Goal: Task Accomplishment & Management: Manage account settings

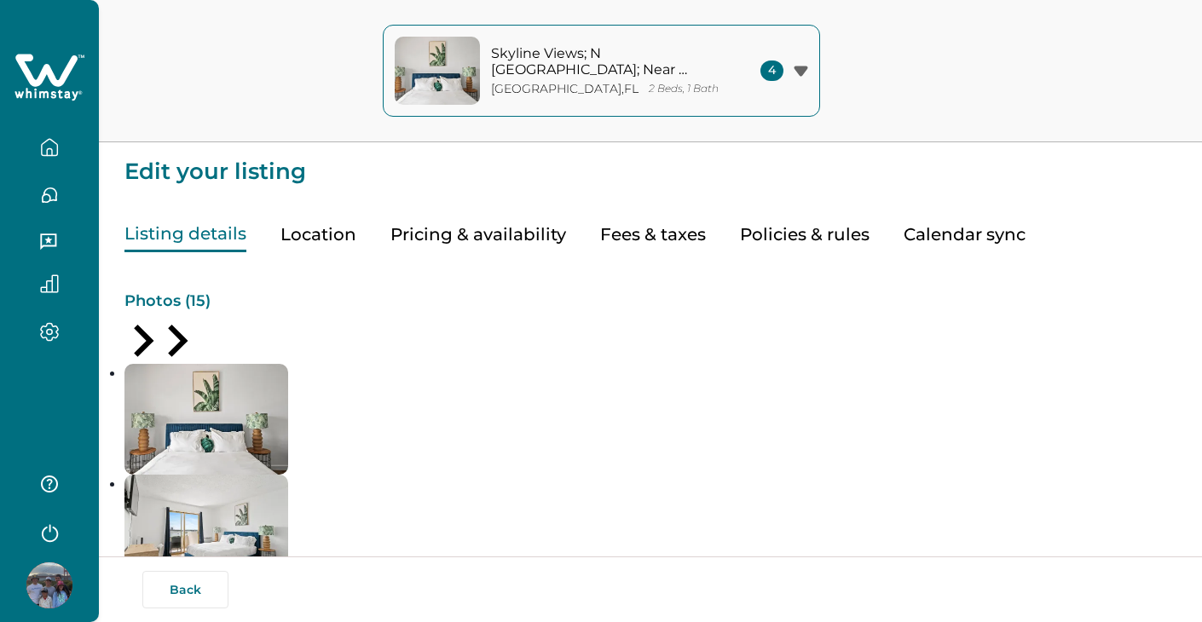
click at [798, 79] on div "4" at bounding box center [784, 71] width 48 height 20
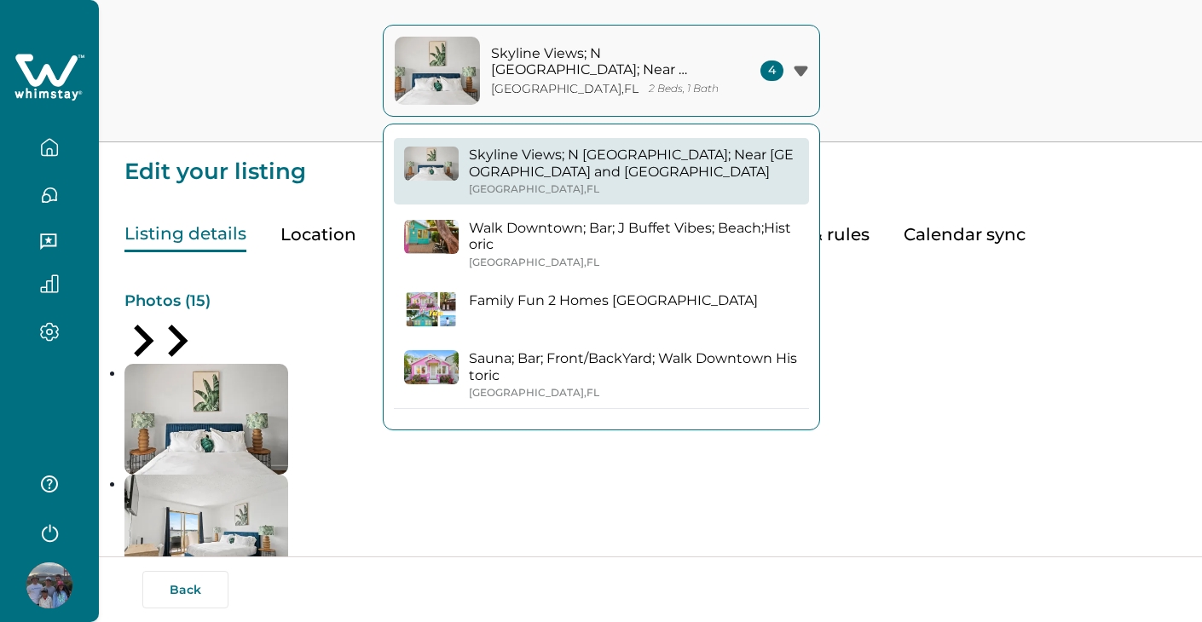
click at [281, 176] on p "Edit your listing" at bounding box center [650, 162] width 1052 height 41
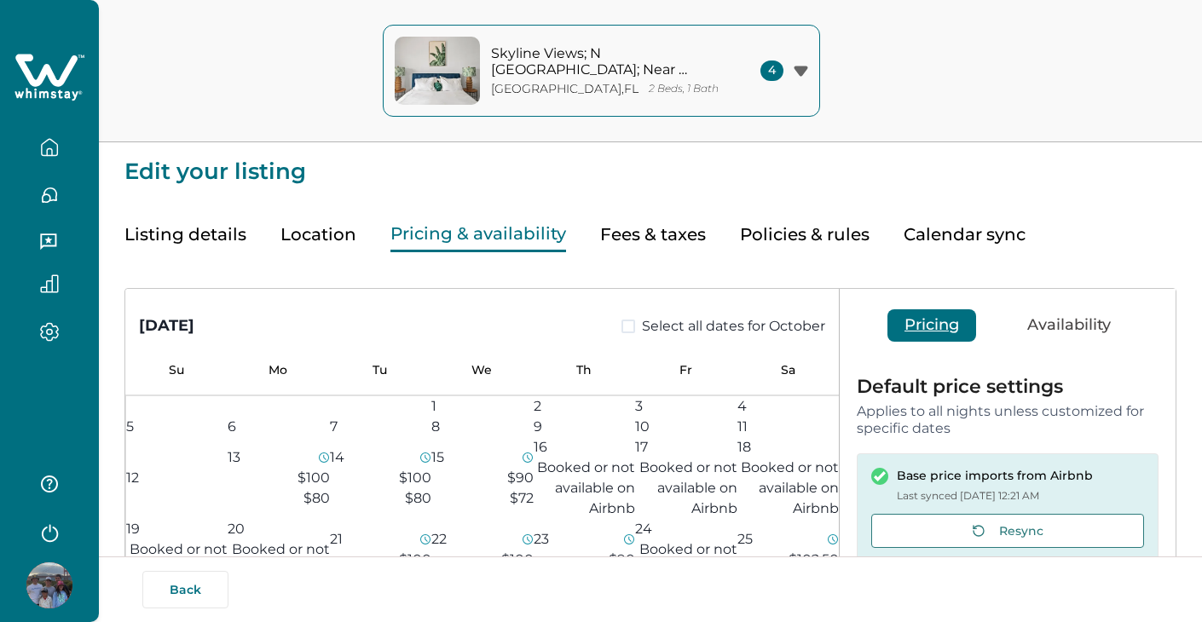
click at [472, 235] on button "Pricing & availability" at bounding box center [478, 234] width 176 height 35
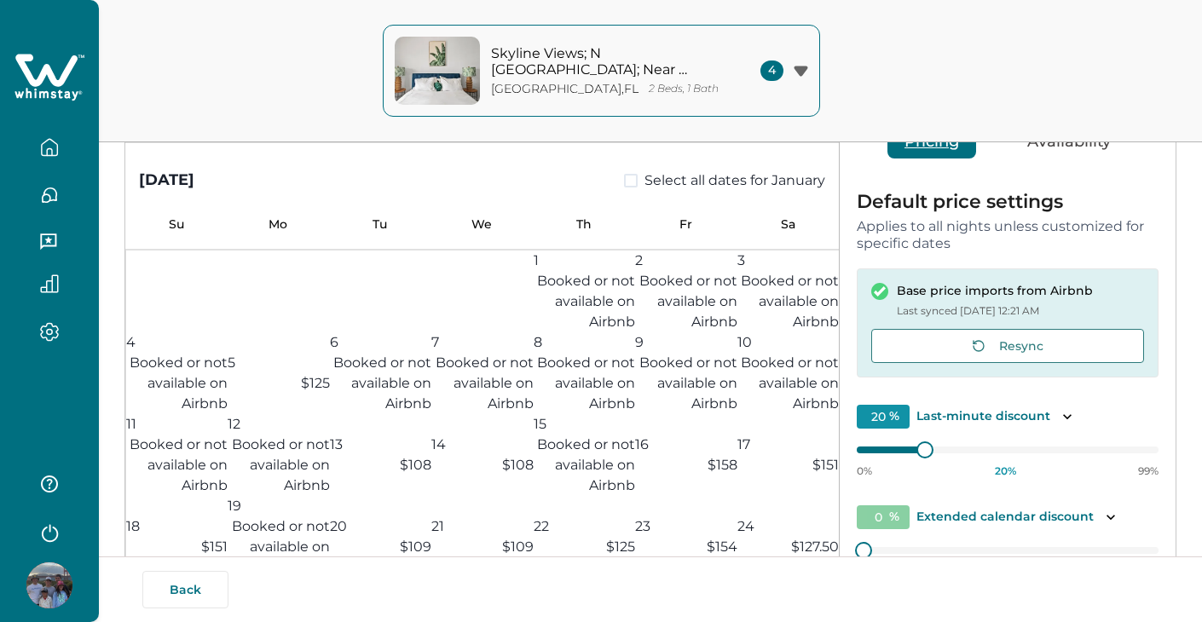
scroll to position [1665, 0]
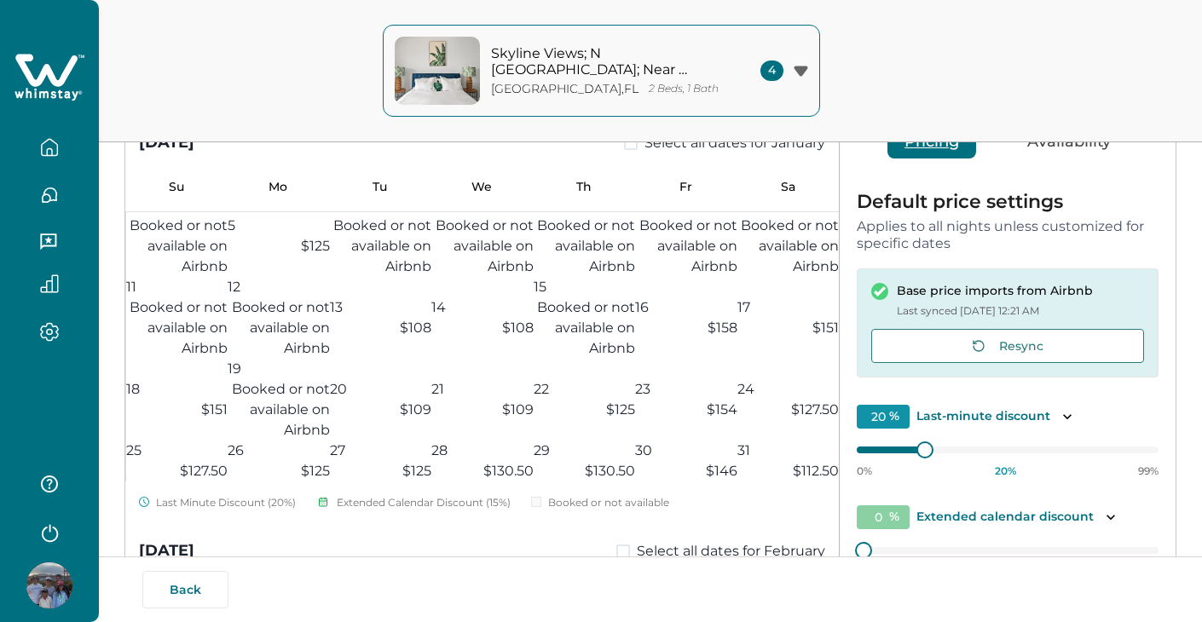
click at [805, 66] on icon "button" at bounding box center [801, 71] width 14 height 11
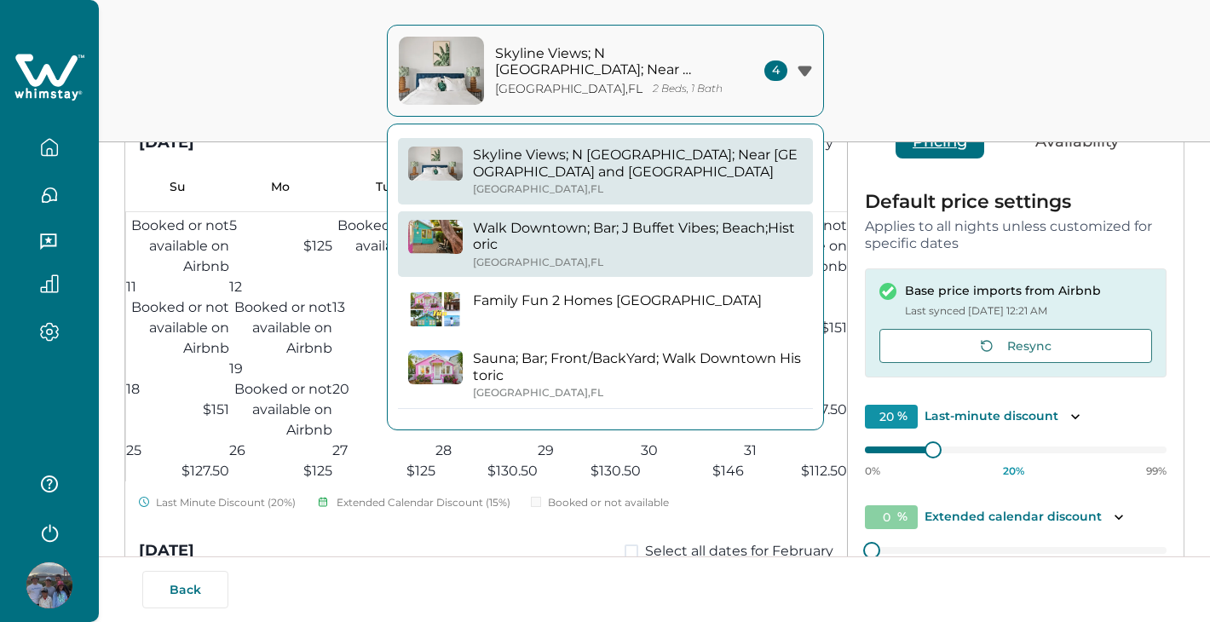
click at [641, 228] on p "Walk Downtown; Bar; J Buffet Vibes; Beach;Historic" at bounding box center [638, 236] width 330 height 33
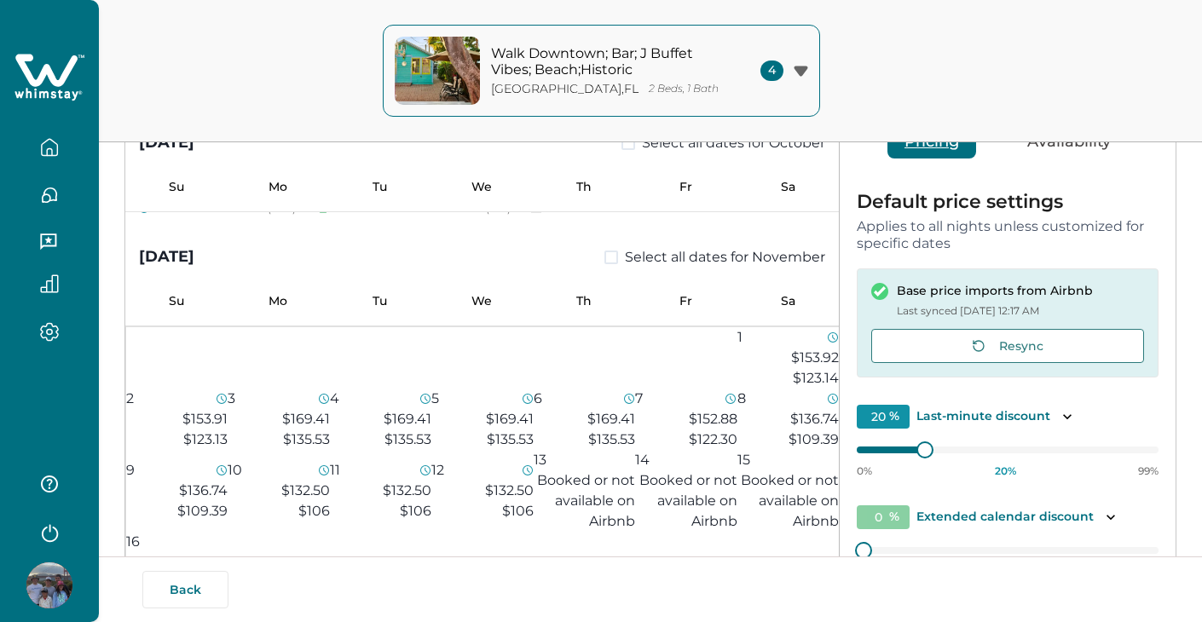
scroll to position [311, 0]
type input "27"
click at [936, 444] on div "0% 27 % 99%" at bounding box center [1008, 457] width 302 height 43
click at [505, 94] on span "$101.13" at bounding box center [511, 86] width 43 height 16
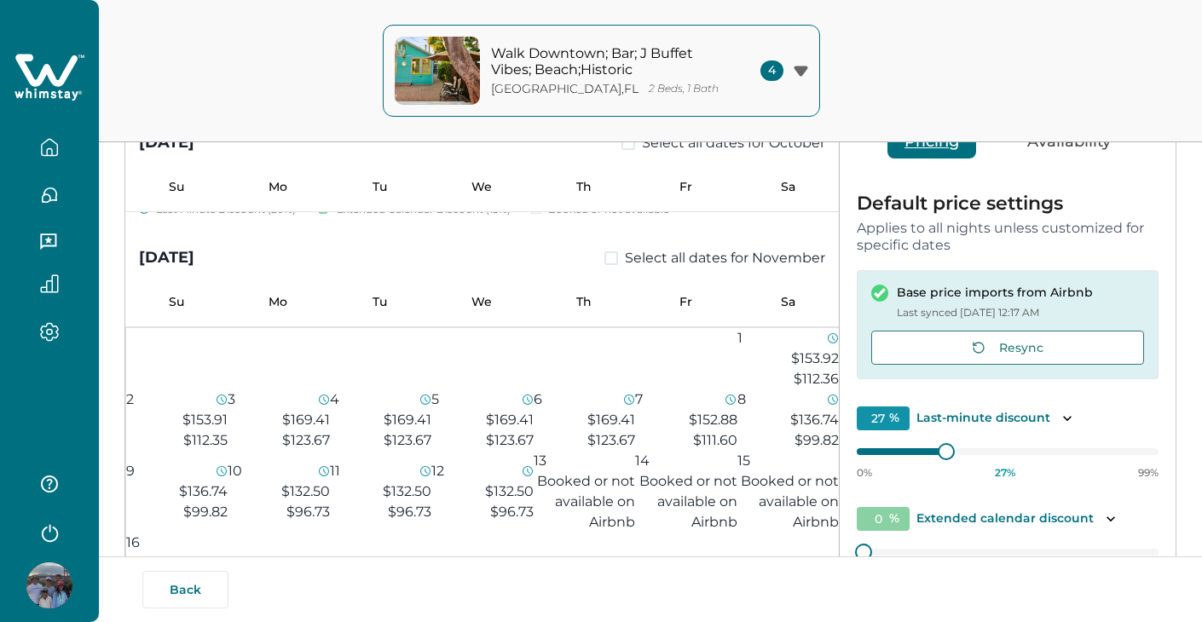
type input "15"
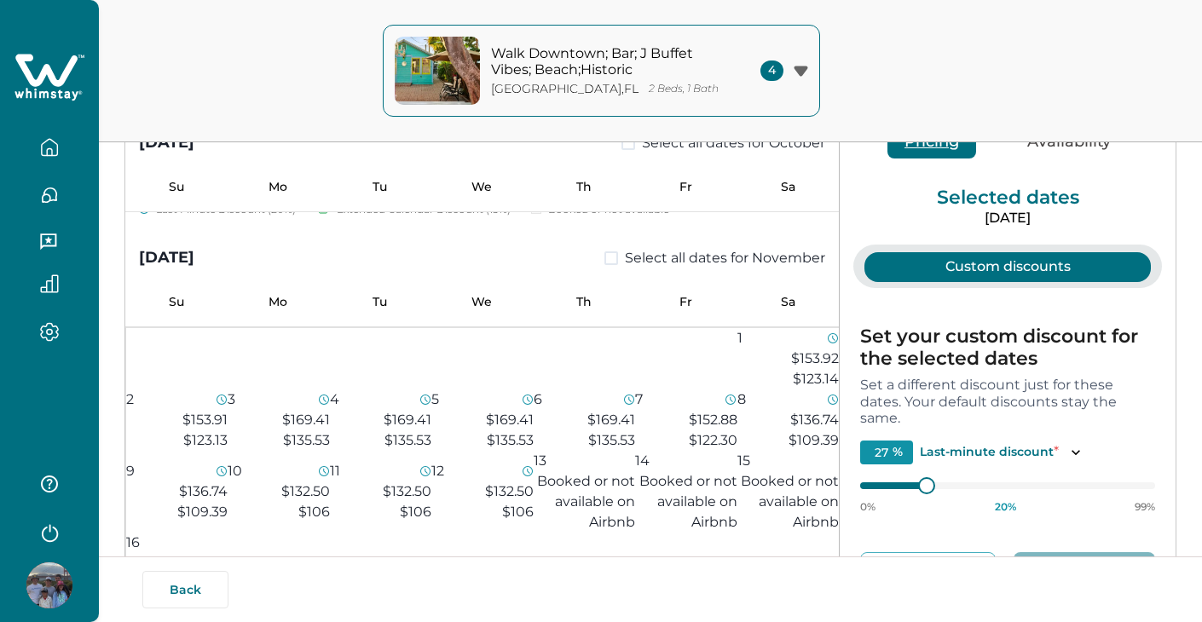
type input "20"
click at [938, 147] on button "Pricing" at bounding box center [931, 142] width 89 height 32
click at [944, 60] on div "Walk Downtown; Bar; J Buffet [GEOGRAPHIC_DATA]; Beach;[GEOGRAPHIC_DATA] , [GEOG…" at bounding box center [601, 71] width 1202 height 142
click at [544, 269] on div "[DATE] Select all dates for November" at bounding box center [481, 245] width 713 height 49
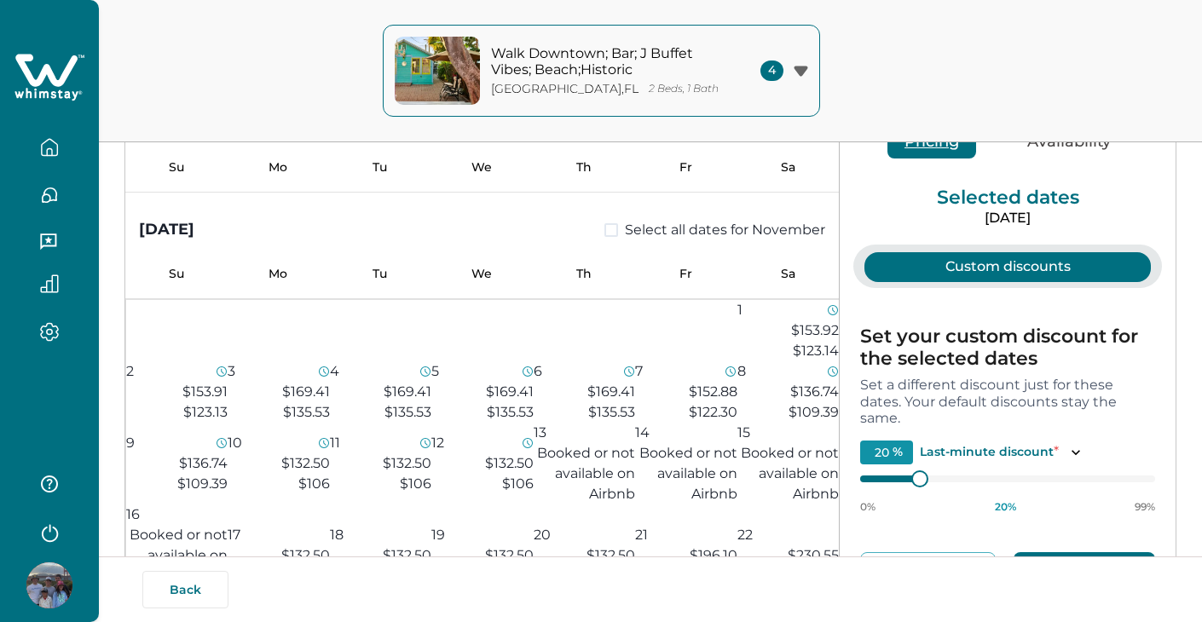
scroll to position [340, 0]
click at [691, 65] on span "$135.14" at bounding box center [714, 57] width 46 height 16
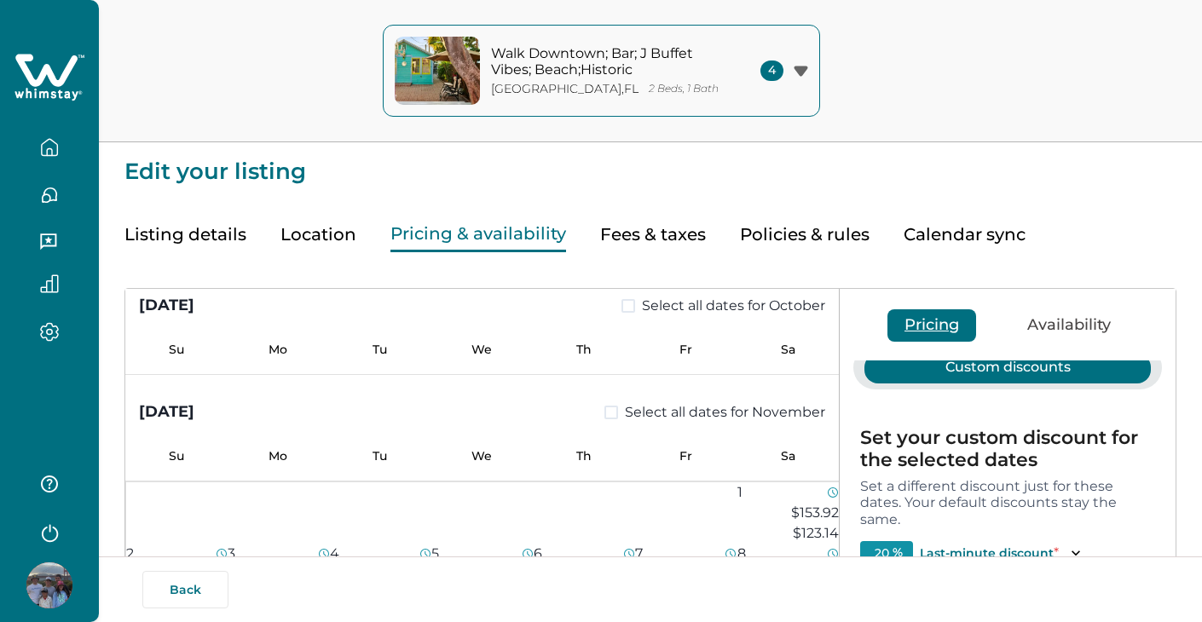
scroll to position [63, 0]
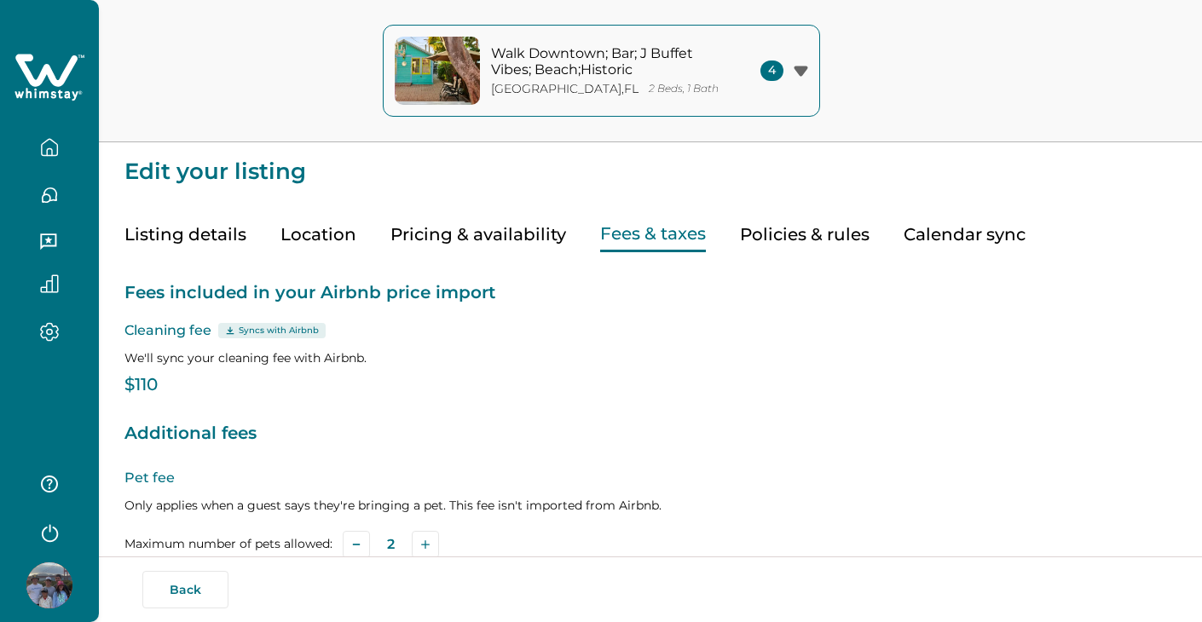
type input "100"
click at [667, 238] on button "Fees & taxes" at bounding box center [653, 234] width 106 height 35
click at [514, 233] on button "Pricing & availability" at bounding box center [478, 234] width 176 height 35
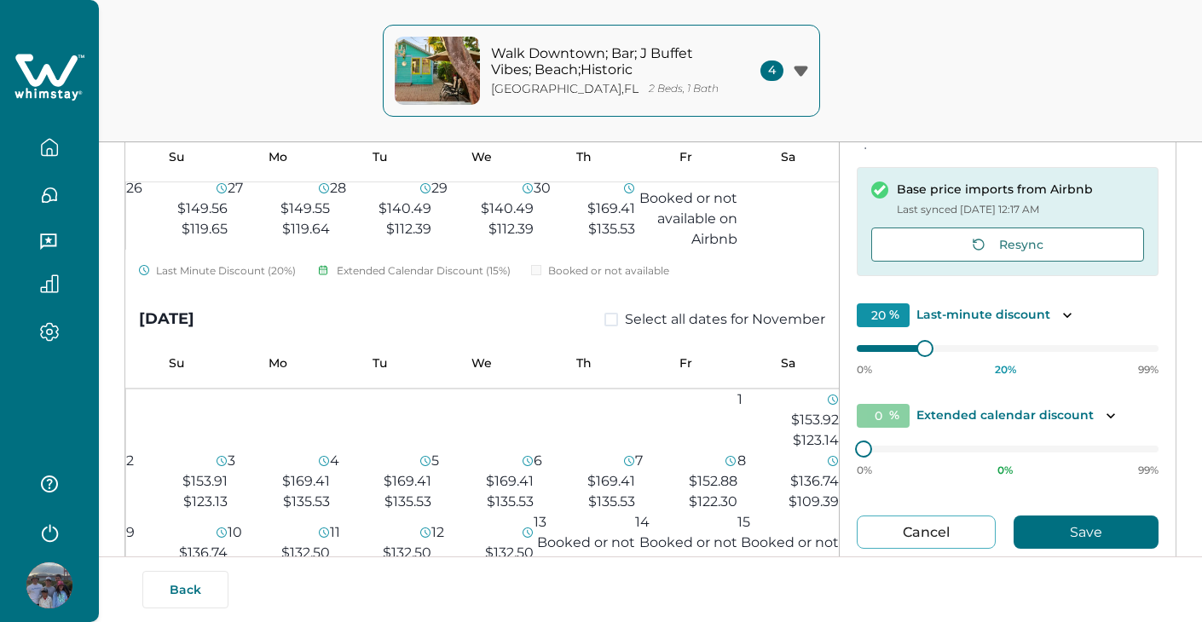
scroll to position [222, 0]
click at [509, 153] on span "$110.82" at bounding box center [510, 144] width 47 height 16
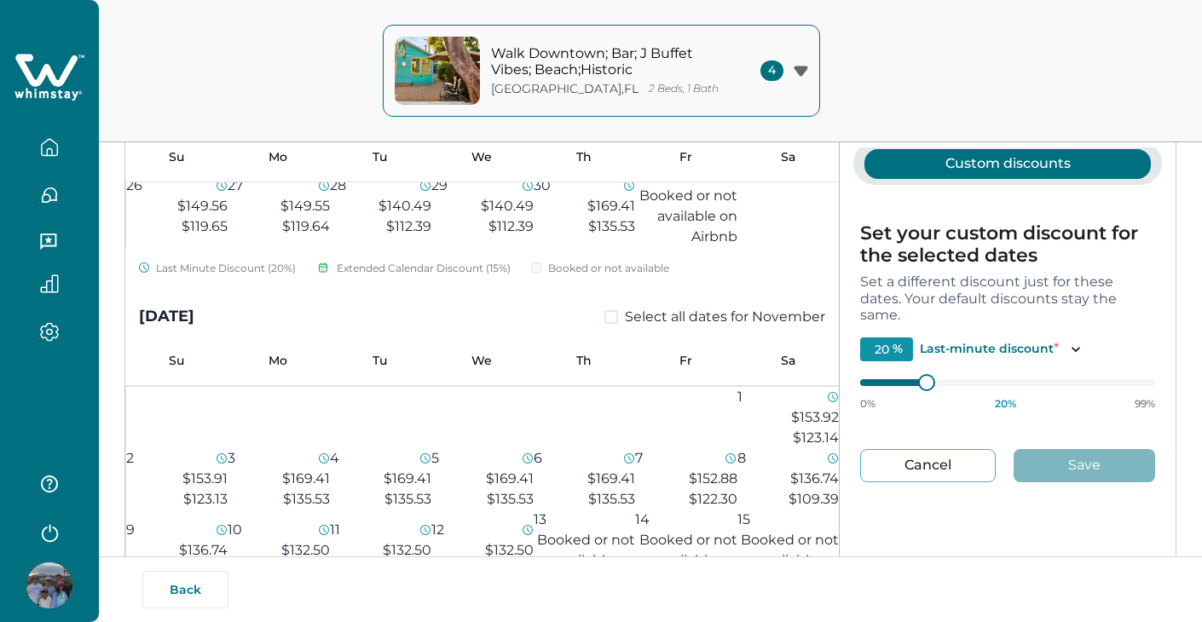
type input "15"
click at [708, 153] on span "$135.14" at bounding box center [714, 144] width 46 height 16
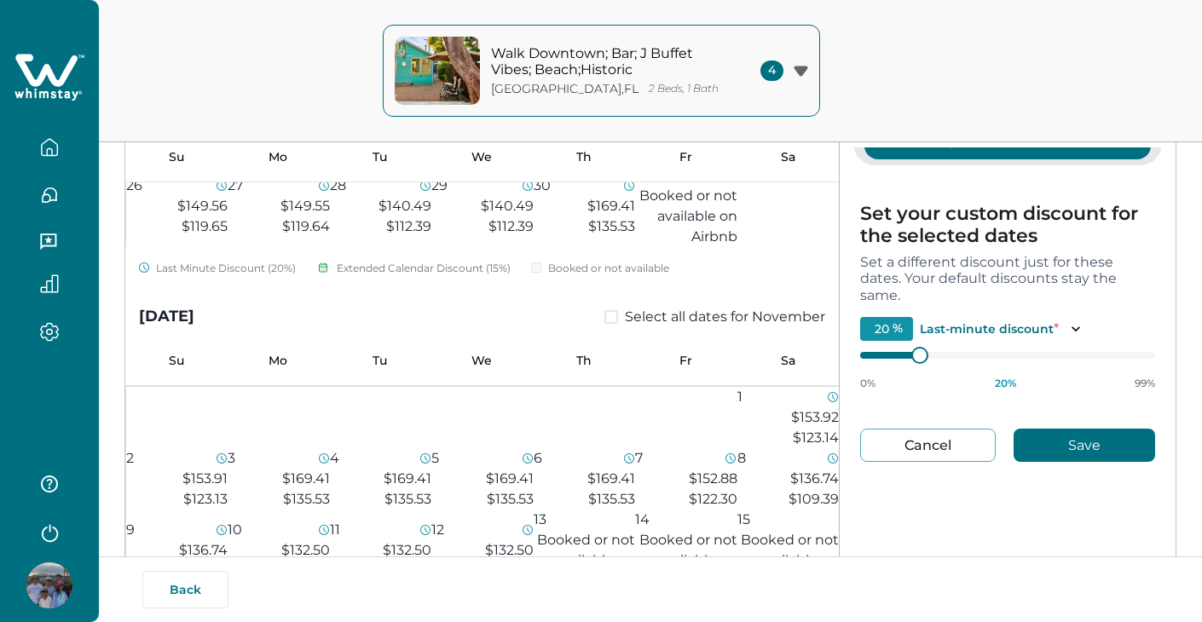
type input "22"
type input "23"
type input "26"
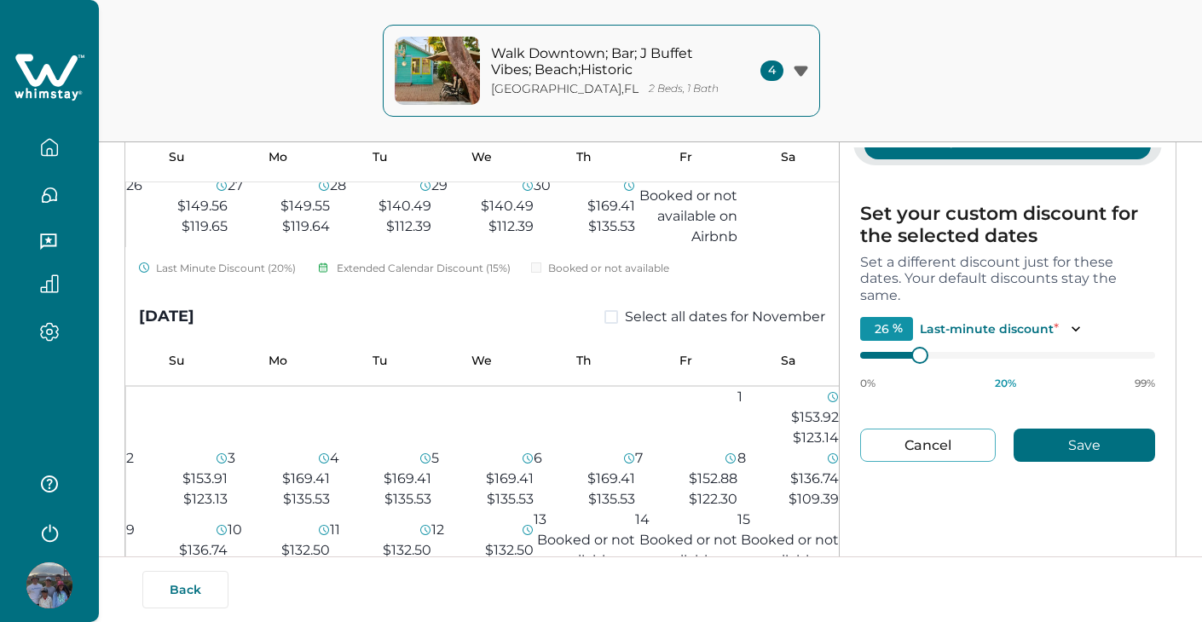
type input "28"
type input "30"
type input "32"
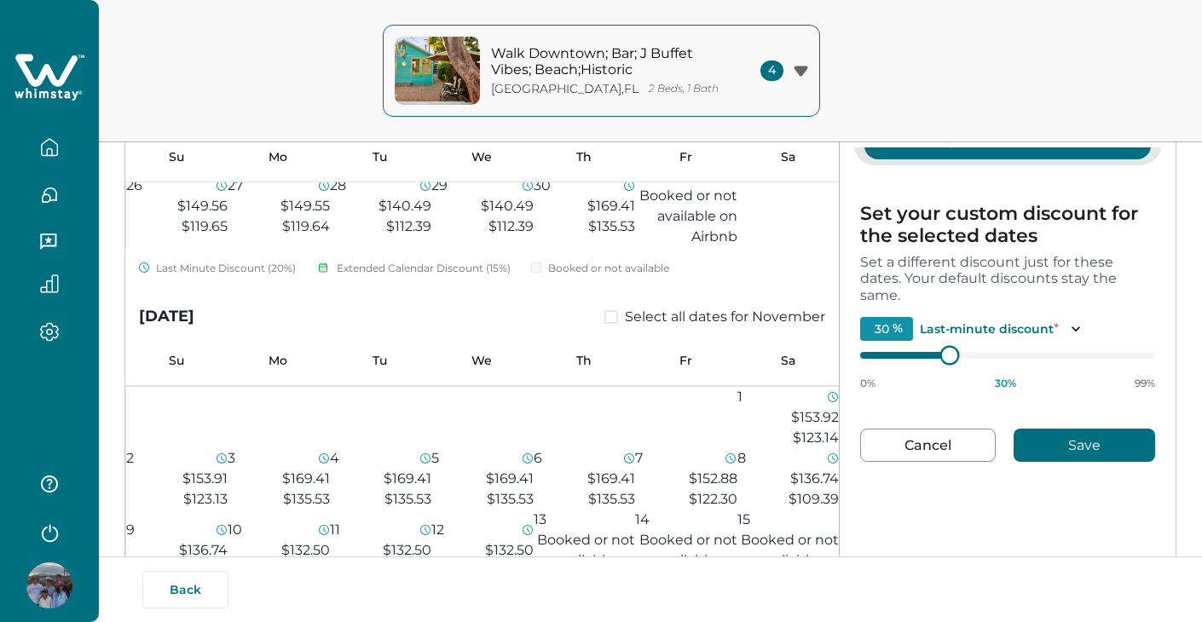
type input "32"
type input "34"
type input "35"
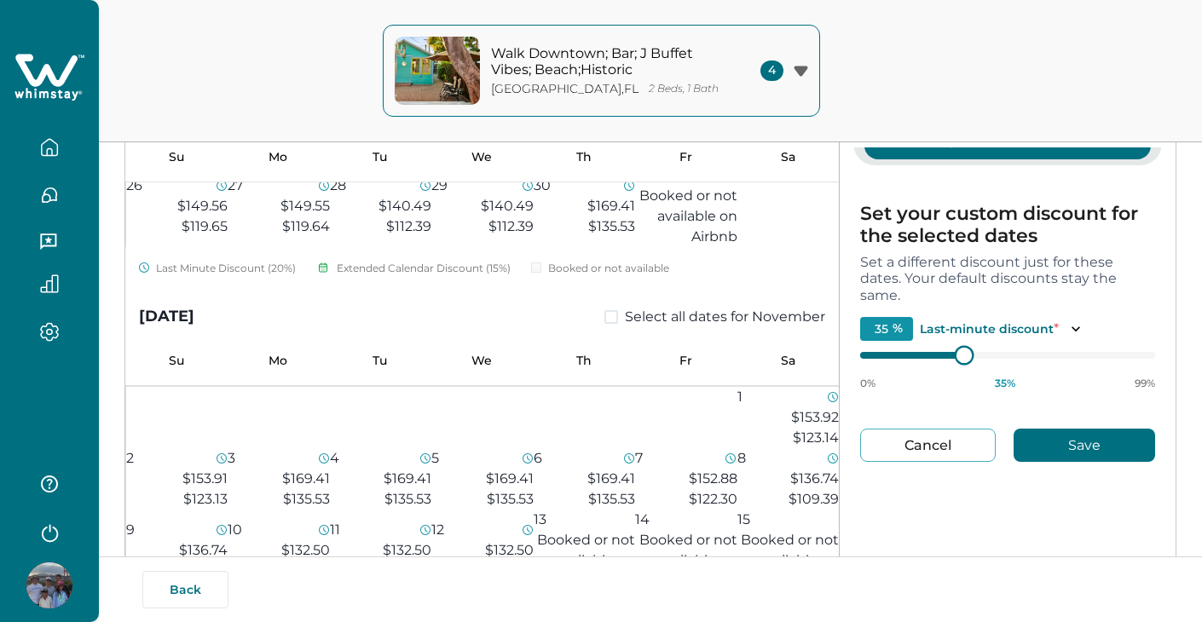
click at [962, 352] on div at bounding box center [963, 355] width 15 height 15
click at [1097, 447] on button "Save" at bounding box center [1083, 445] width 141 height 33
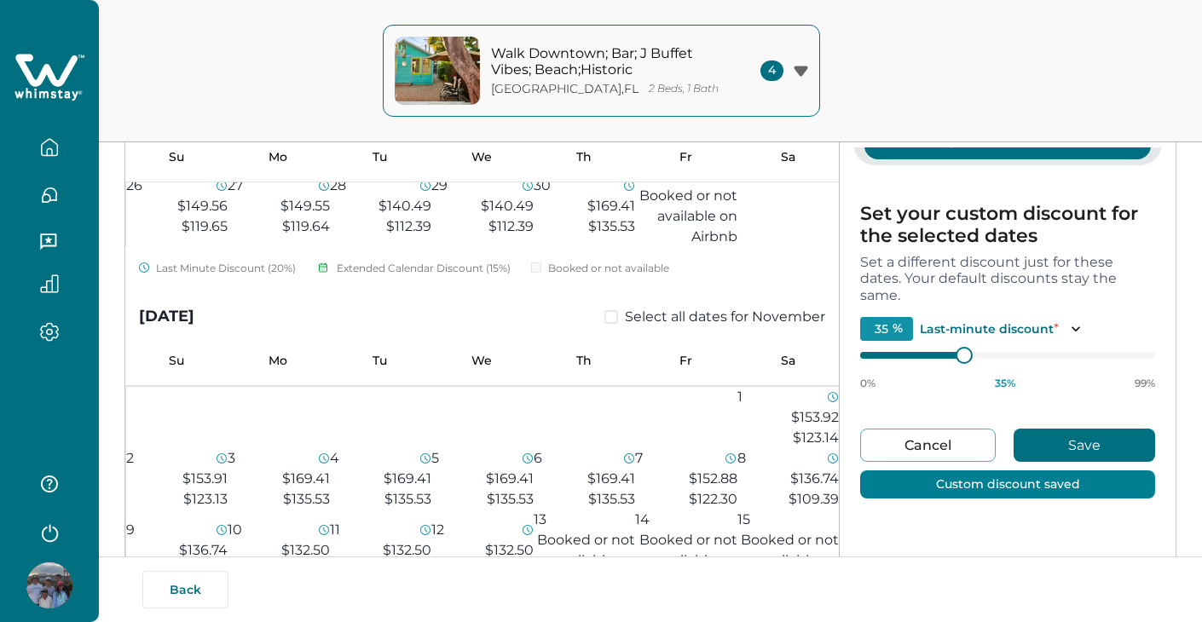
type input "20"
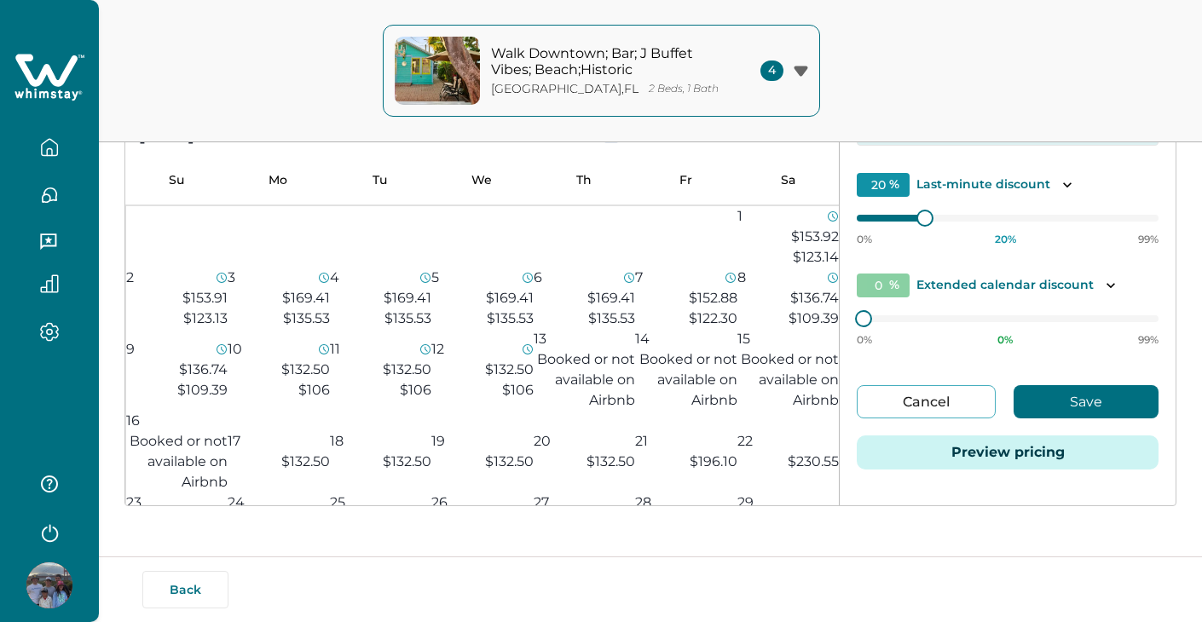
scroll to position [292, 0]
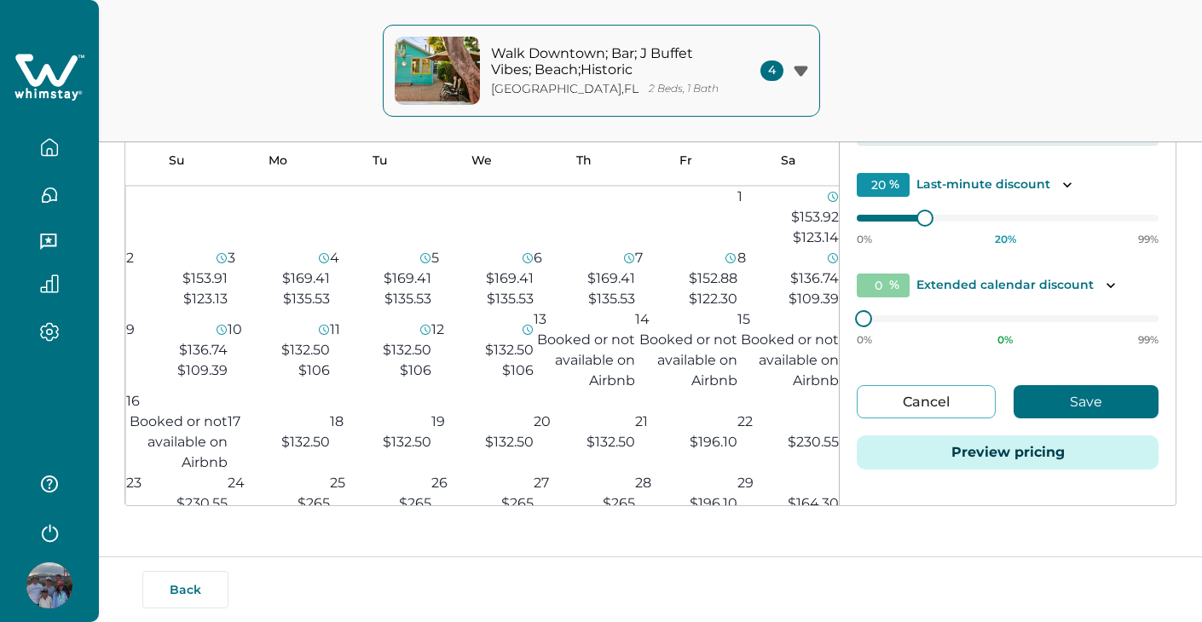
click at [593, 34] on span "$135.53" at bounding box center [611, 26] width 47 height 16
type input "15"
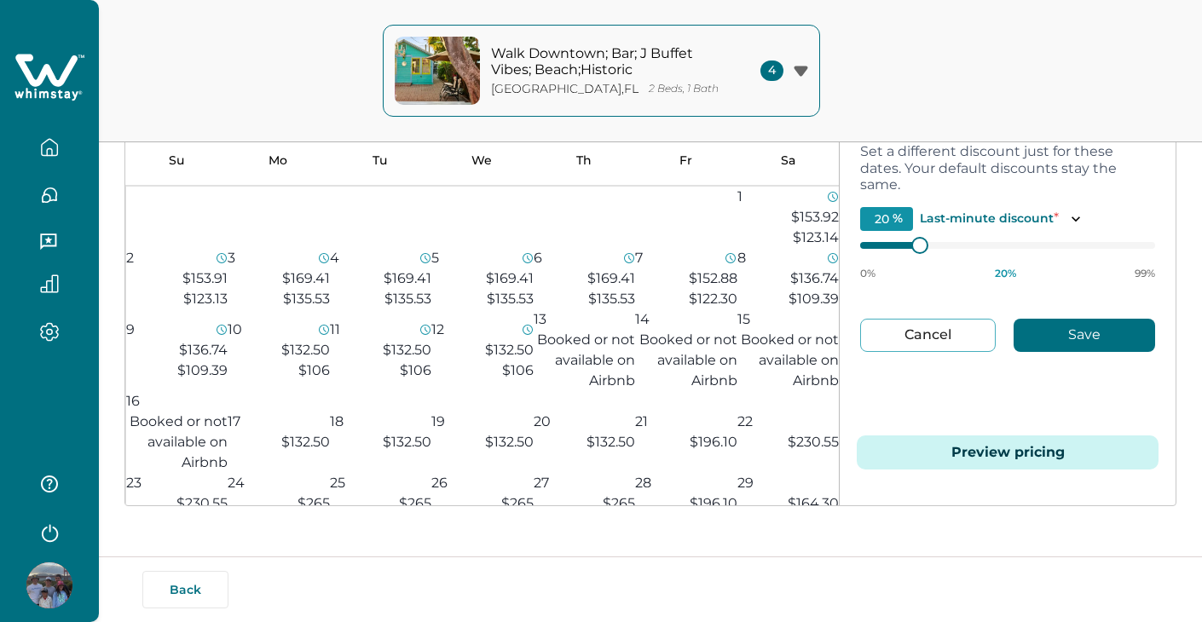
type input "21"
type input "22"
type input "24"
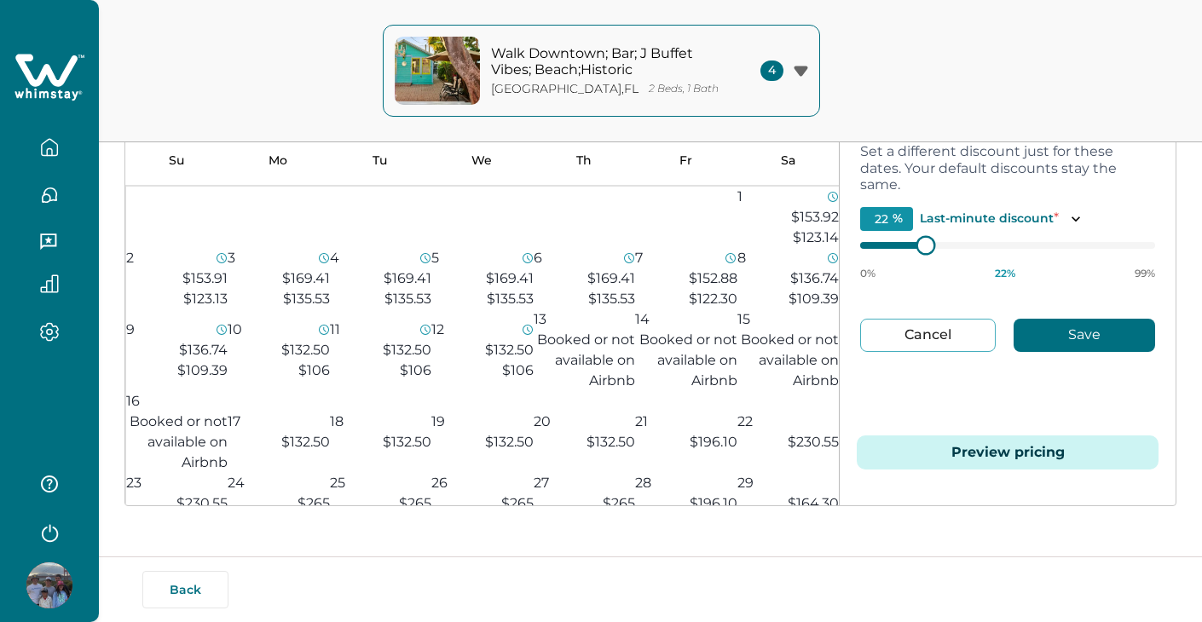
type input "24"
type input "25"
type input "26"
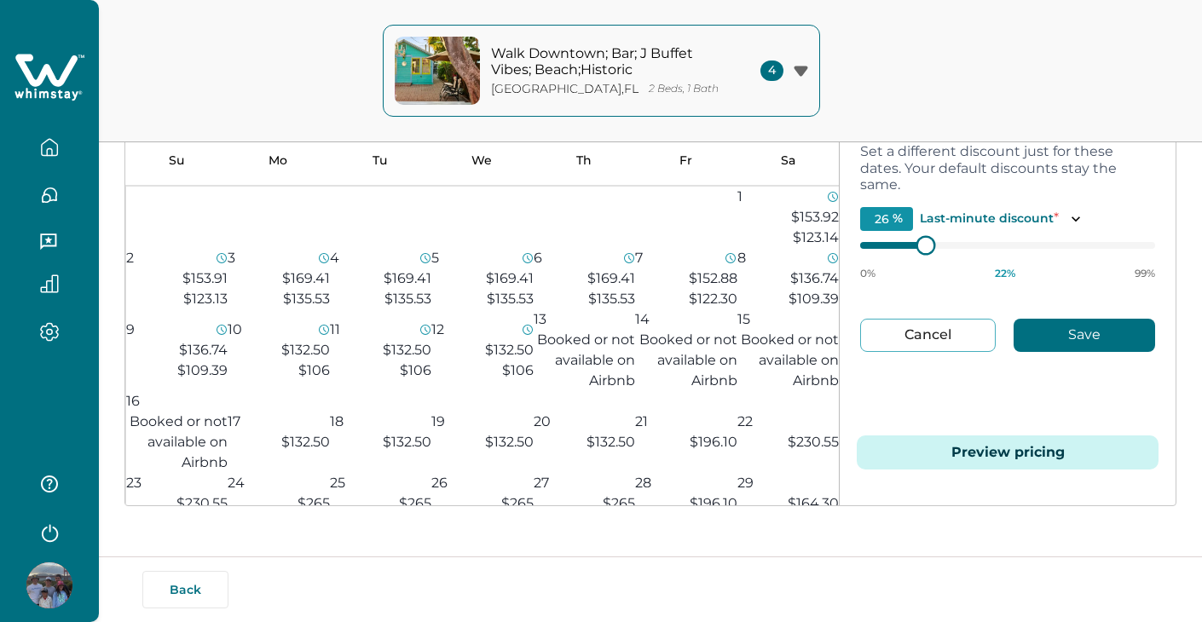
type input "27"
type input "28"
type input "29"
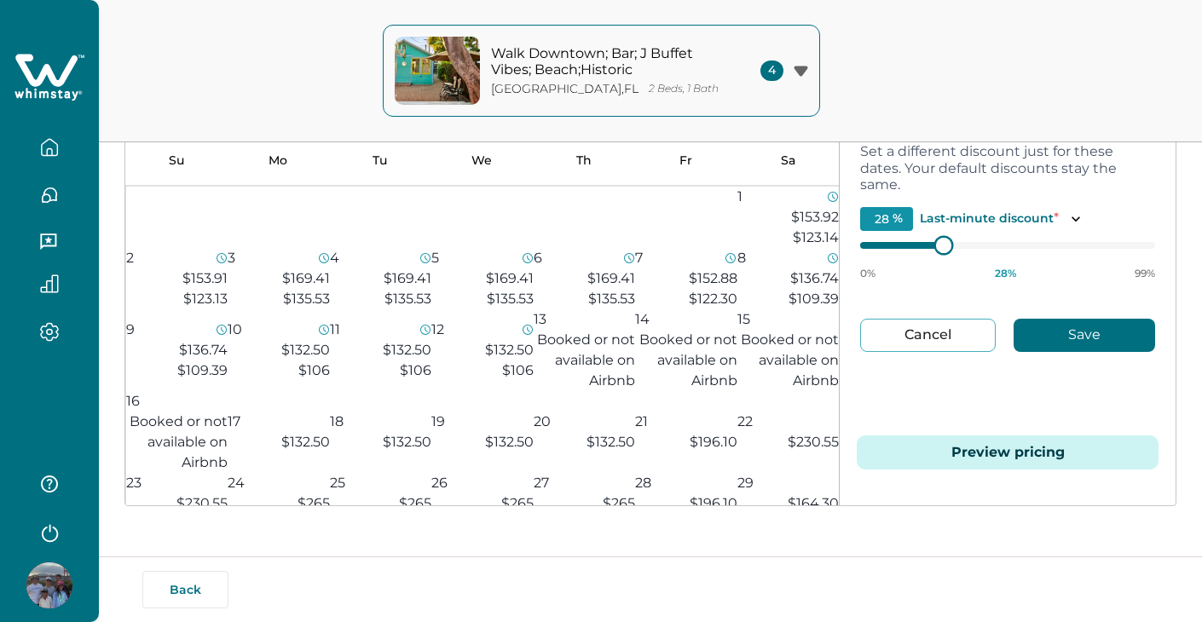
type input "29"
type input "31"
type input "32"
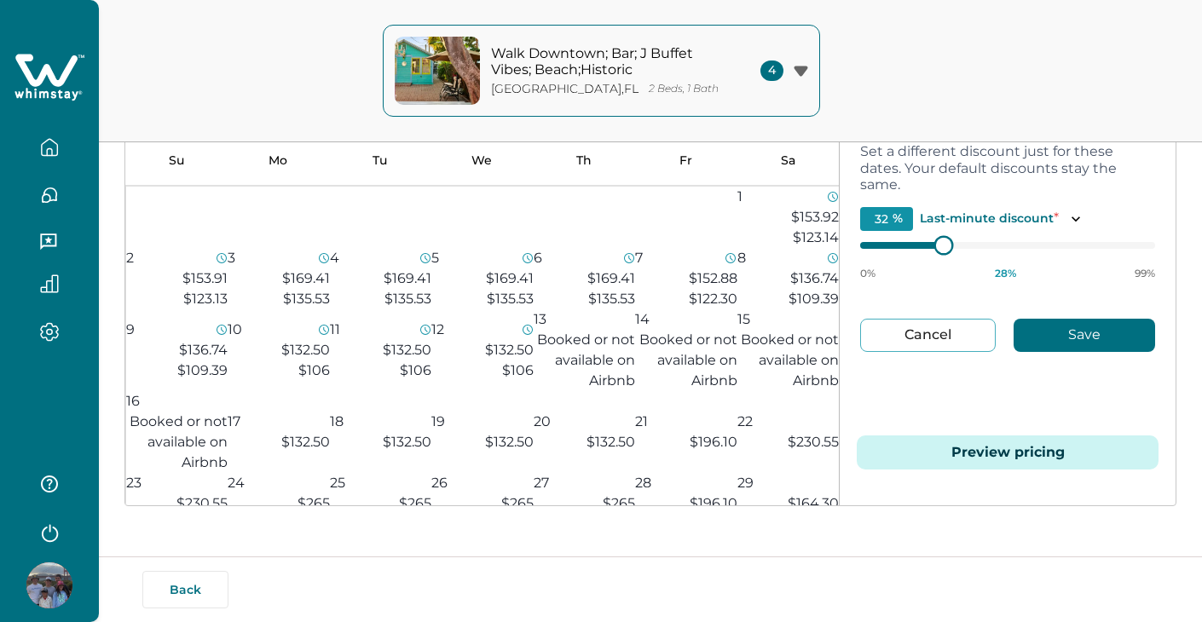
type input "33"
click at [956, 247] on div at bounding box center [957, 244] width 15 height 15
click at [1055, 350] on div "Set your custom discount for the selected dates Set a different discount just f…" at bounding box center [1007, 222] width 309 height 335
click at [1056, 330] on button "Save" at bounding box center [1083, 335] width 141 height 33
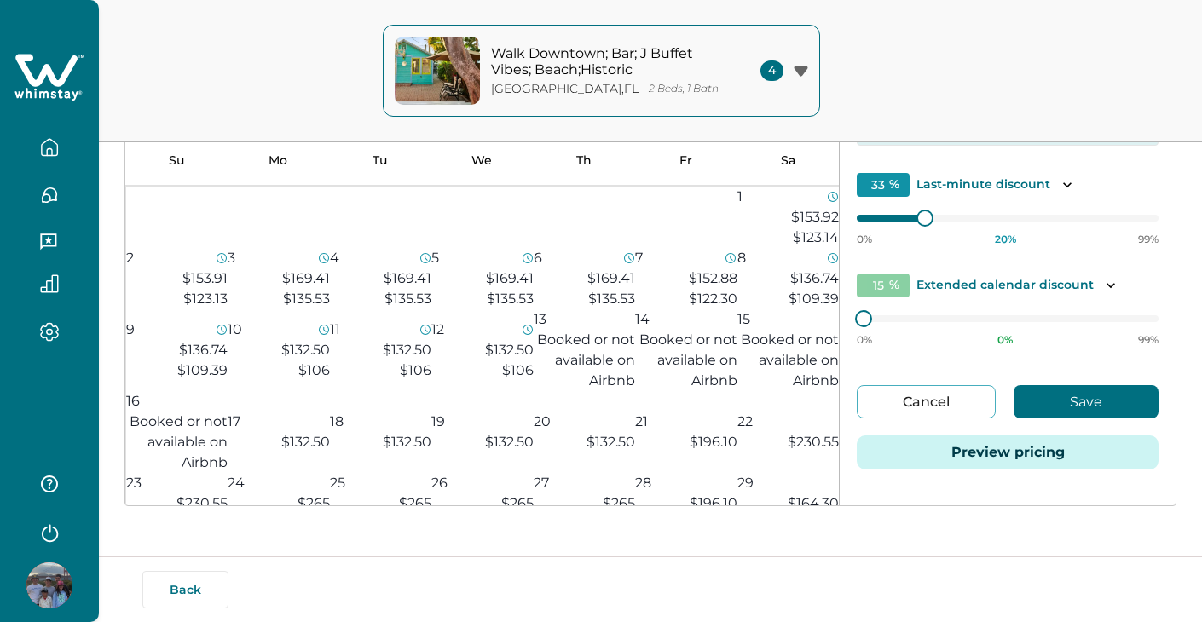
type input "20"
type input "0"
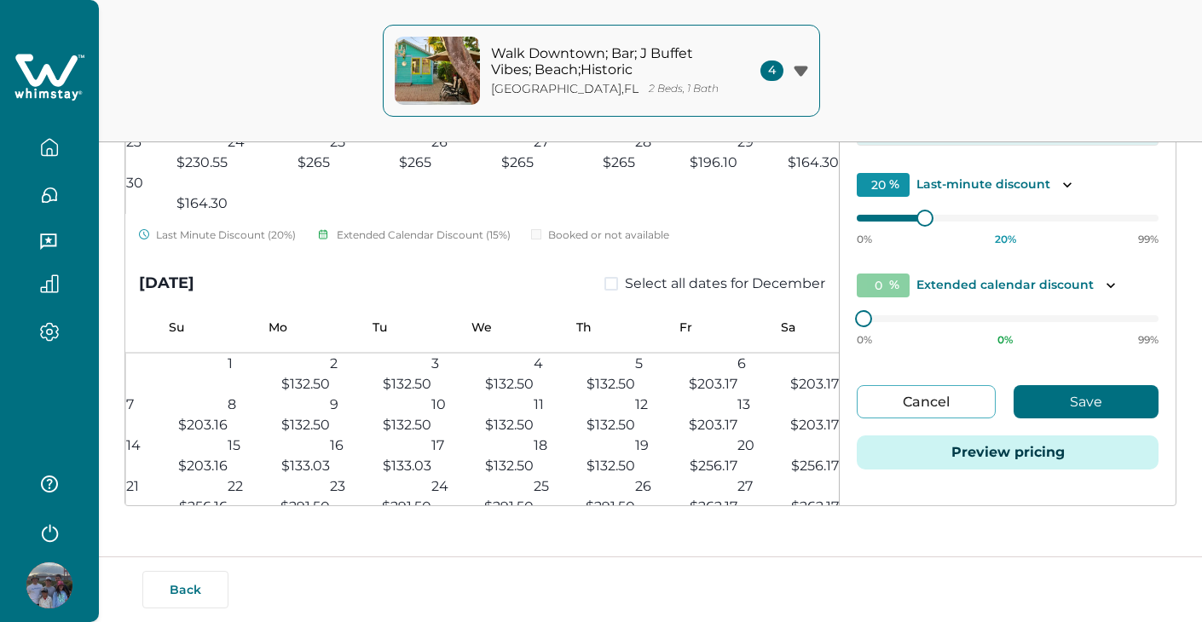
scroll to position [639, 0]
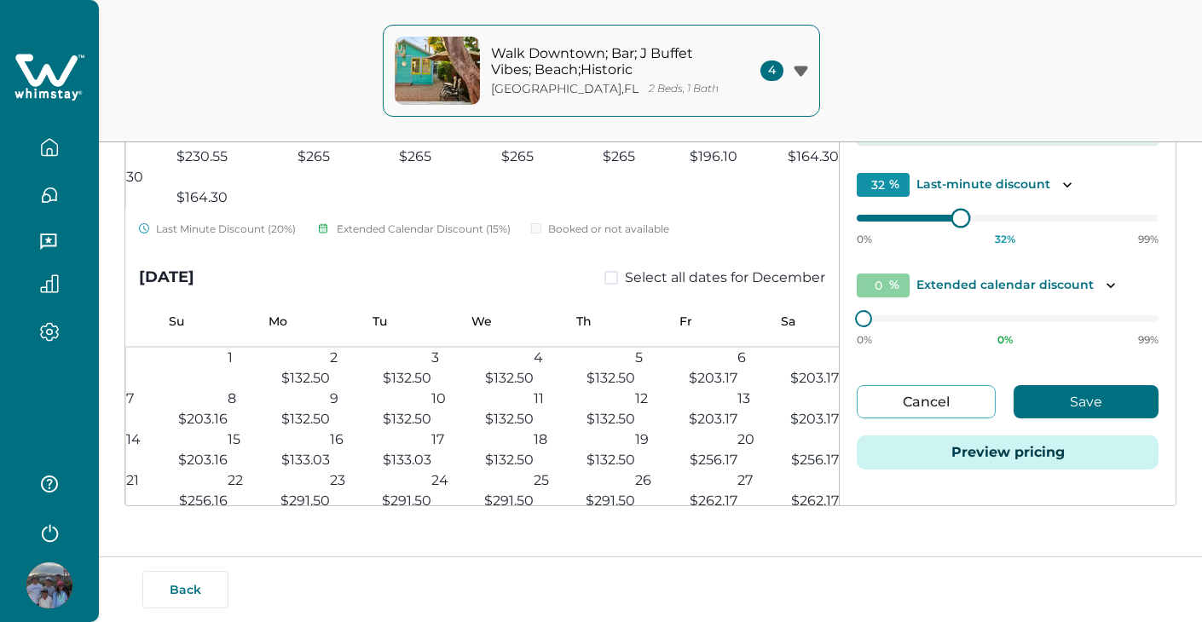
click at [953, 213] on div at bounding box center [960, 218] width 15 height 15
click at [1061, 401] on button "Save" at bounding box center [1085, 401] width 145 height 33
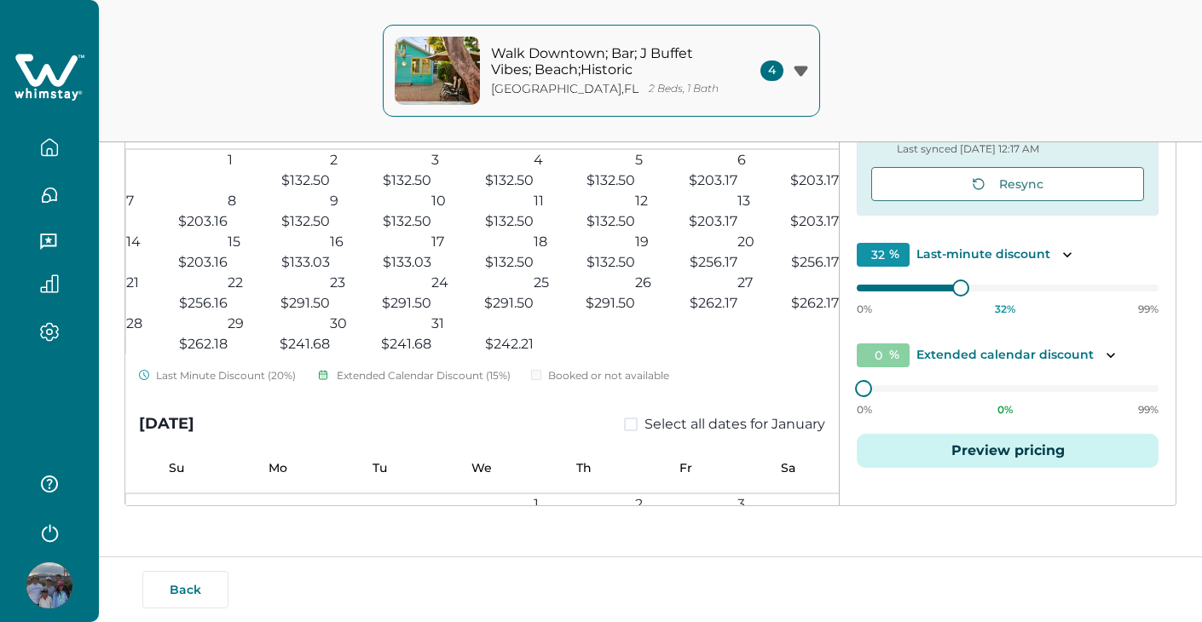
scroll to position [847, 0]
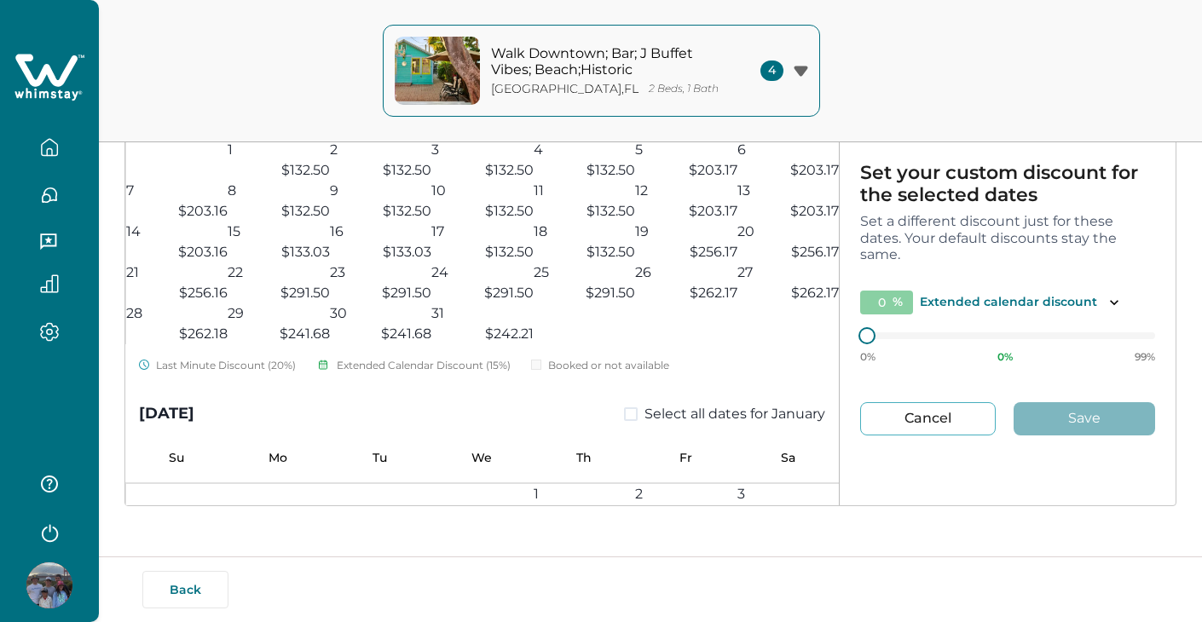
type input "20"
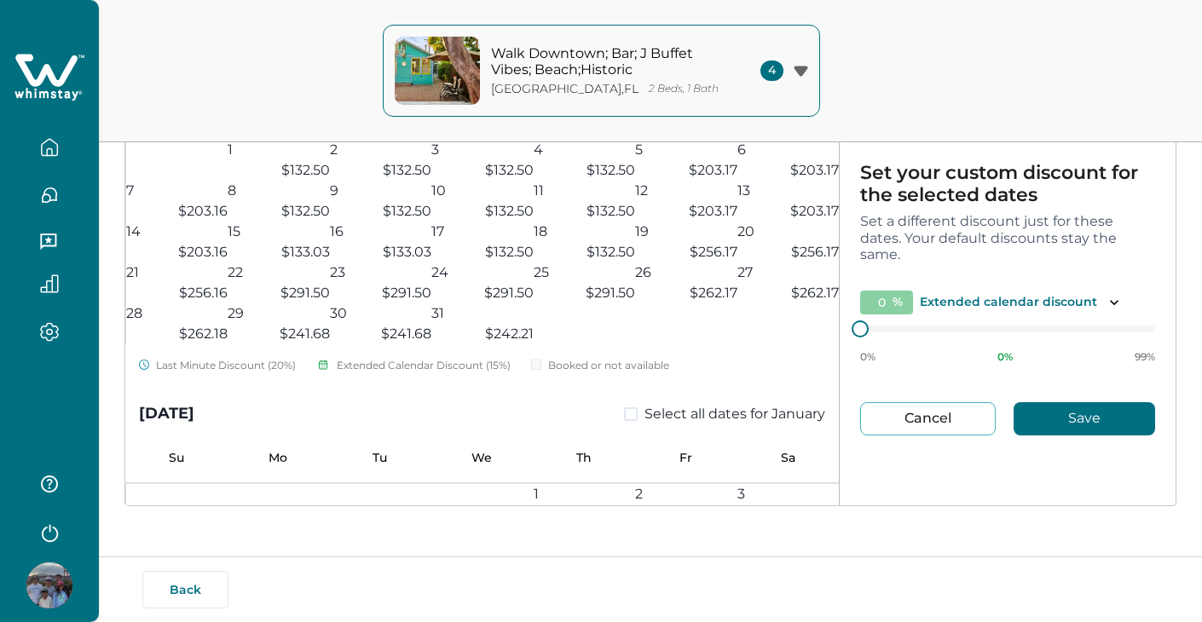
type input "1"
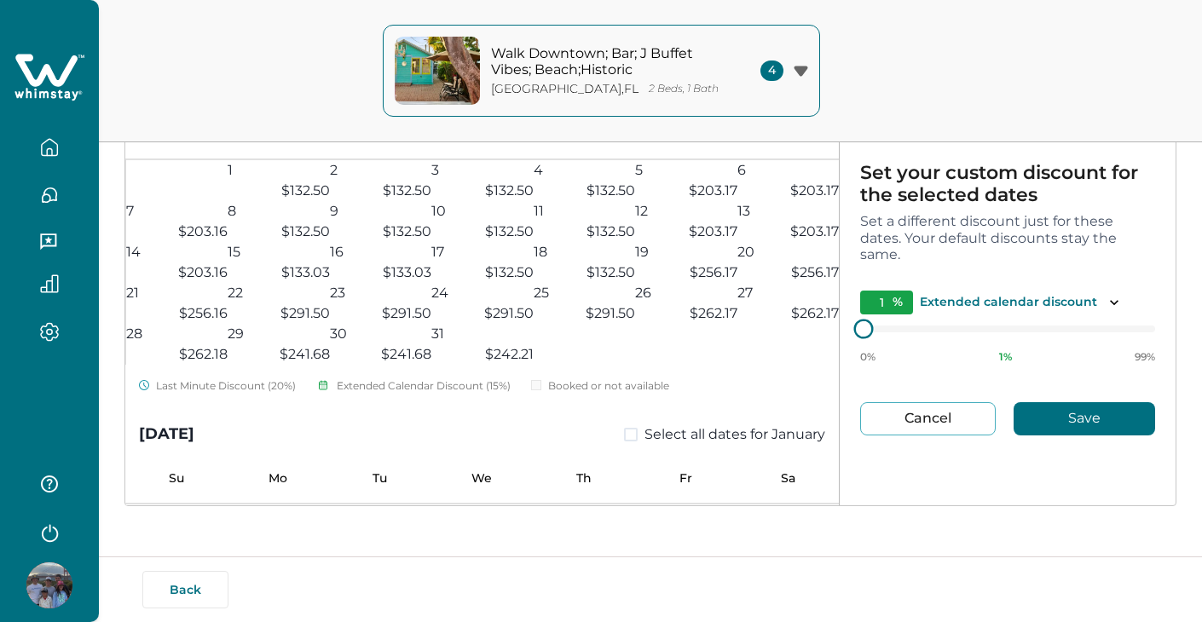
type input "9"
type input "12"
type input "14"
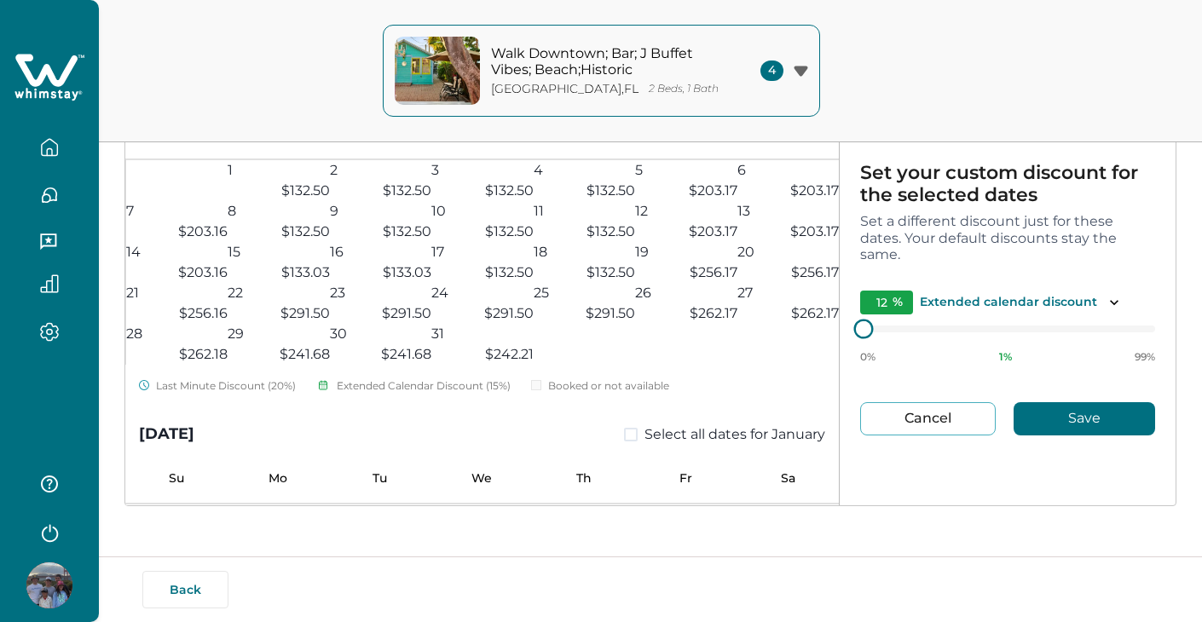
type input "14"
type input "15"
type input "17"
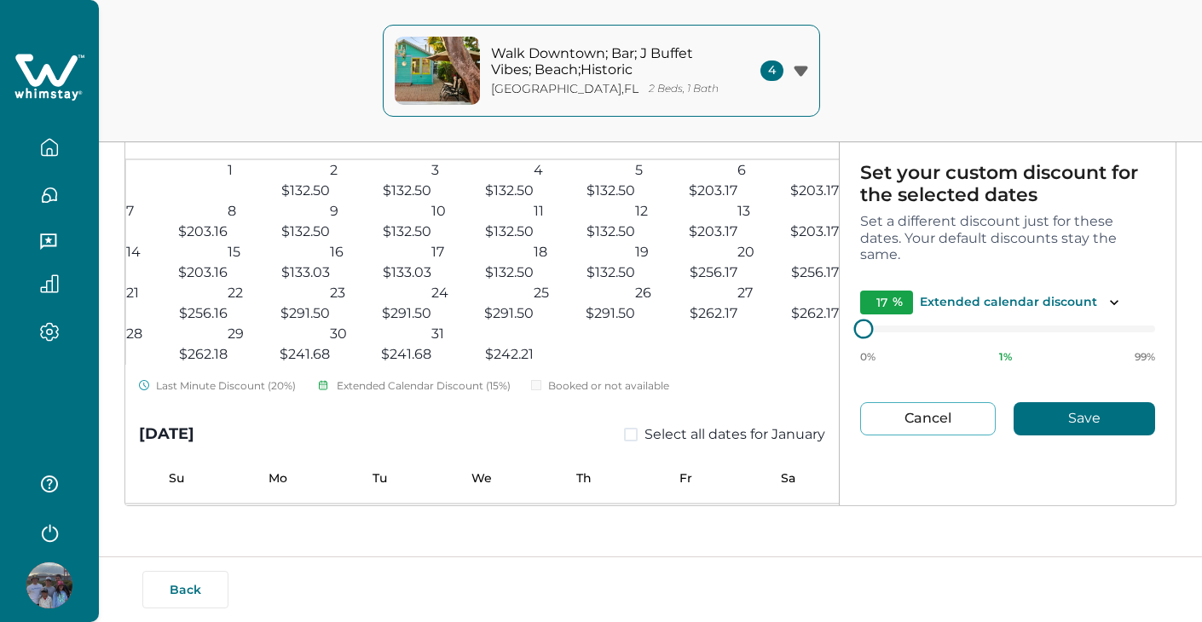
type input "18"
type input "19"
type input "21"
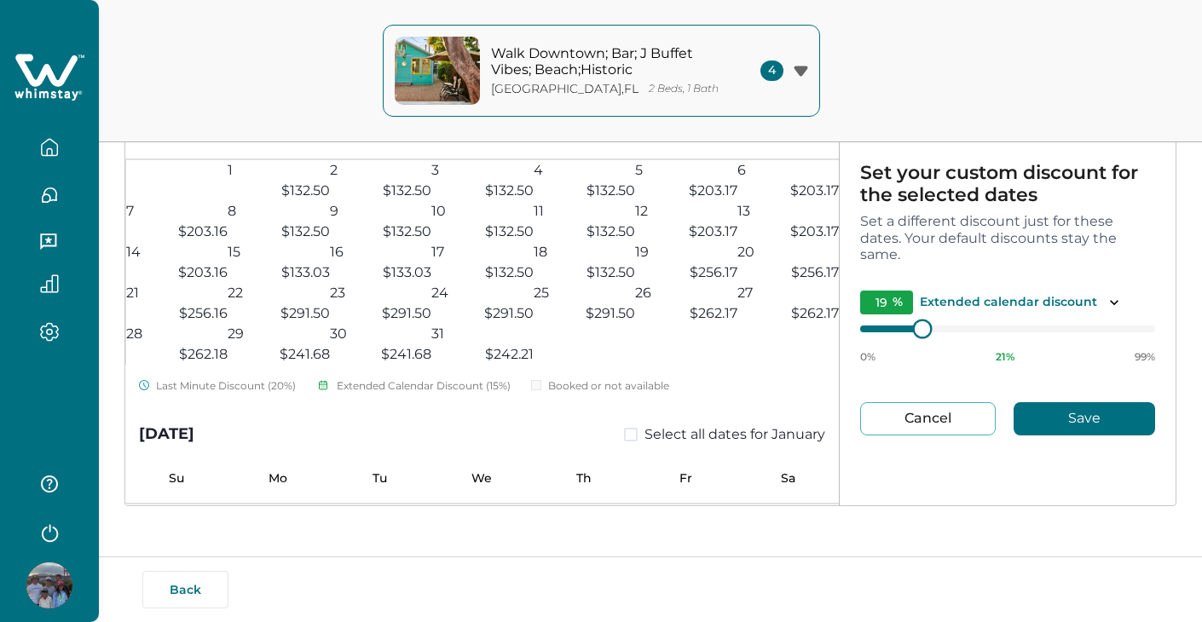
type input "21"
type input "22"
type input "23"
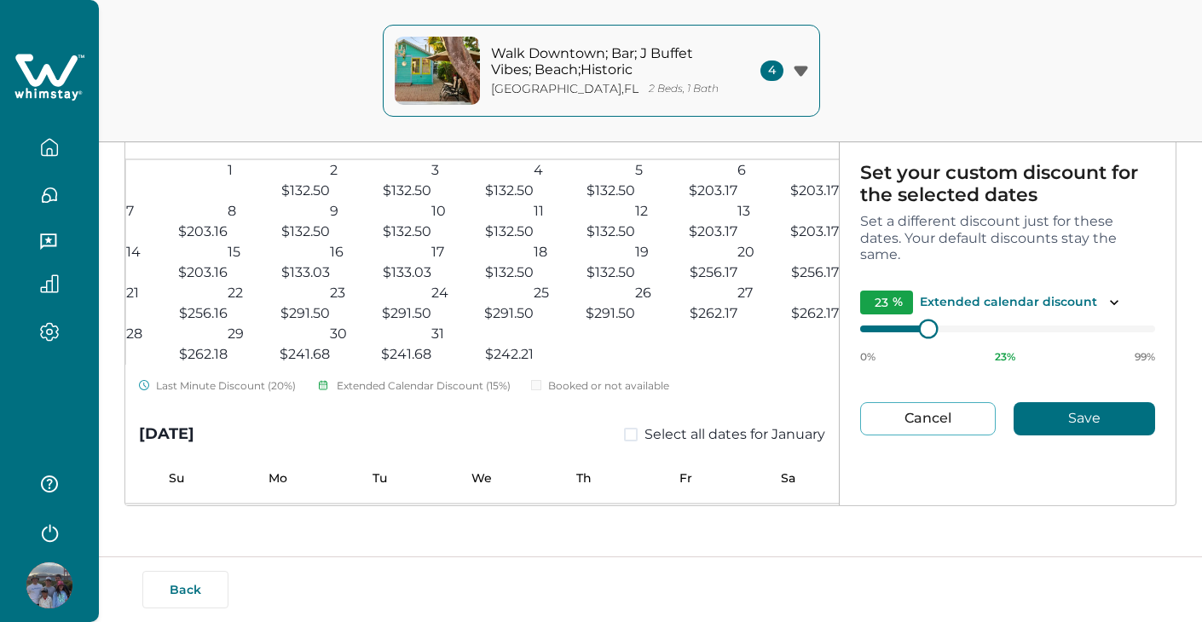
click at [927, 320] on div at bounding box center [928, 327] width 15 height 15
type input "24"
type input "25"
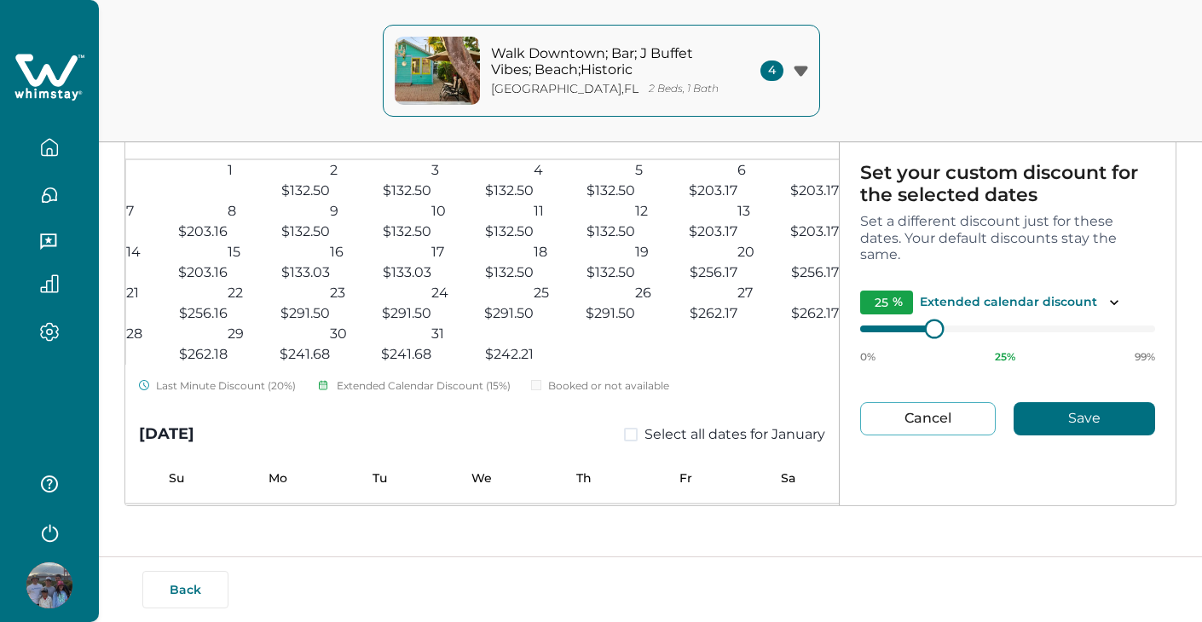
click at [932, 320] on div at bounding box center [934, 327] width 15 height 15
click at [1042, 402] on button "Save" at bounding box center [1083, 418] width 141 height 33
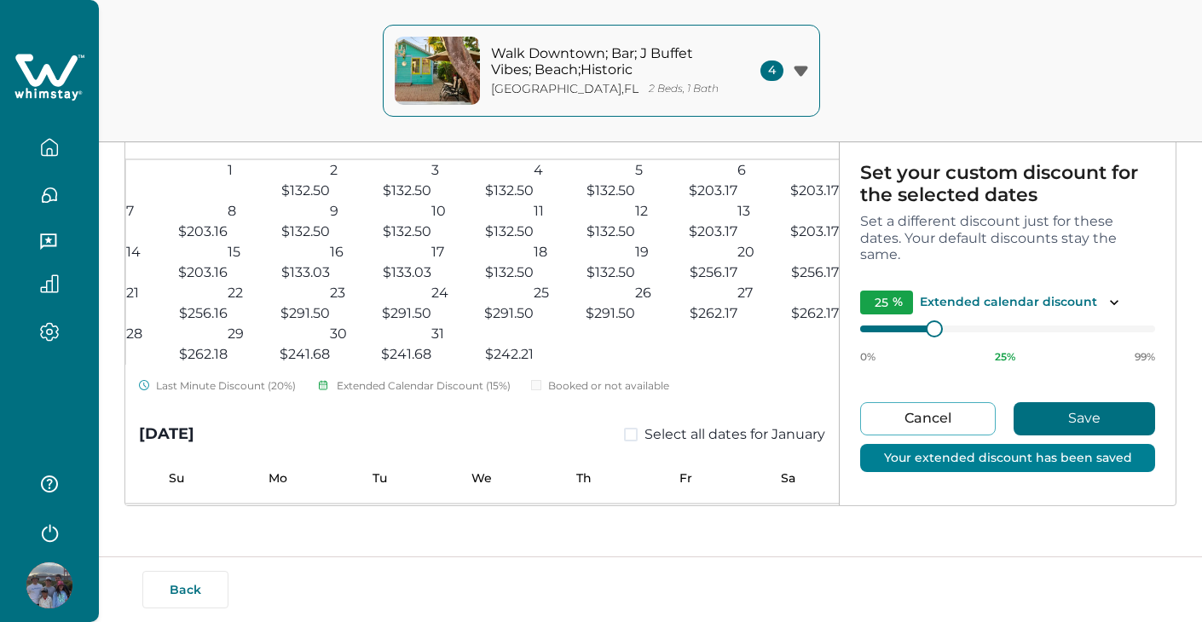
type input "32"
type input "0"
click at [913, 84] on div "Walk Downtown; Bar; J Buffet [GEOGRAPHIC_DATA]; Beach;[GEOGRAPHIC_DATA] , [GEOG…" at bounding box center [601, 71] width 1202 height 142
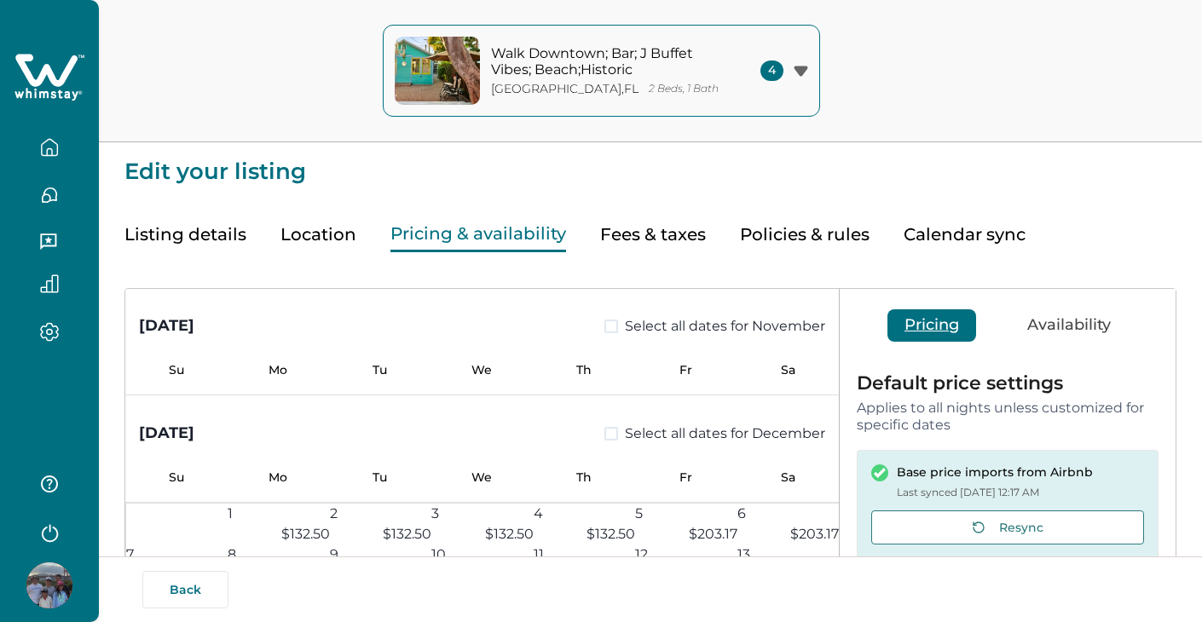
scroll to position [0, 0]
click at [802, 64] on div "4" at bounding box center [784, 71] width 48 height 20
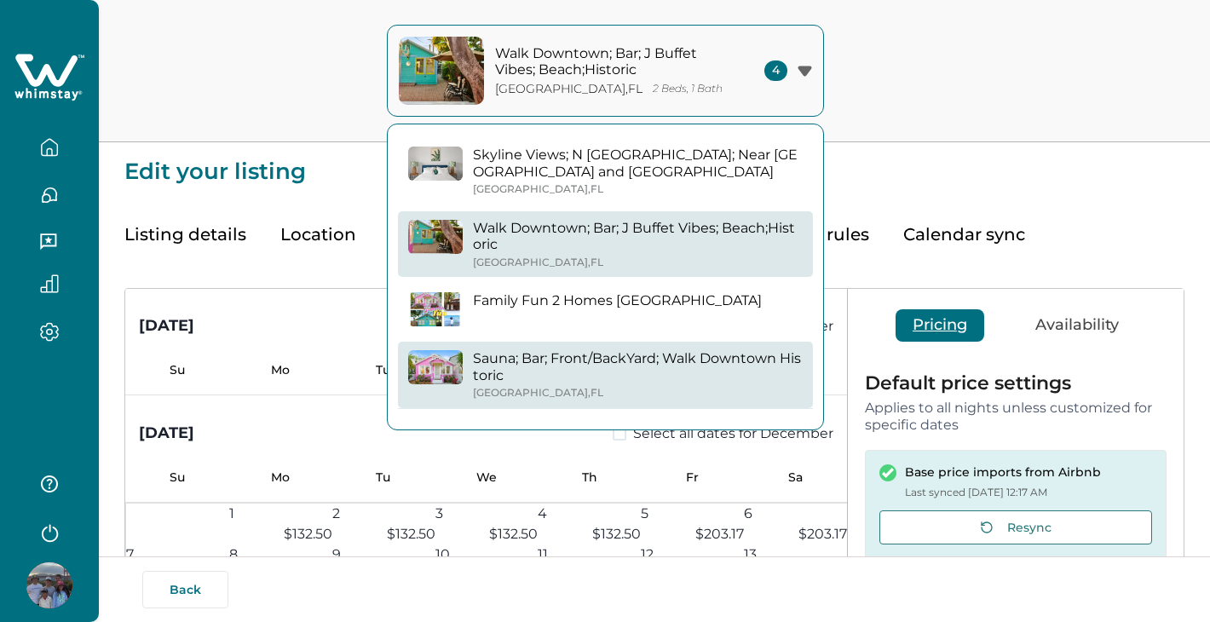
click at [573, 356] on p "Sauna; Bar; Front/BackYard; Walk Downtown Historic" at bounding box center [638, 366] width 330 height 33
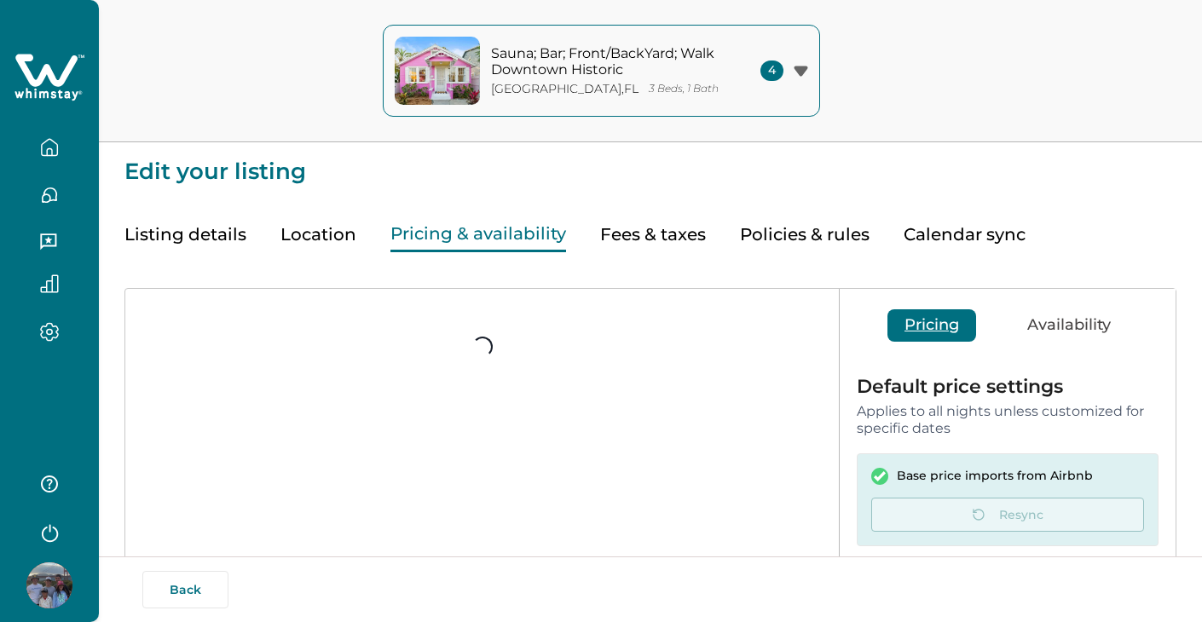
type input "20"
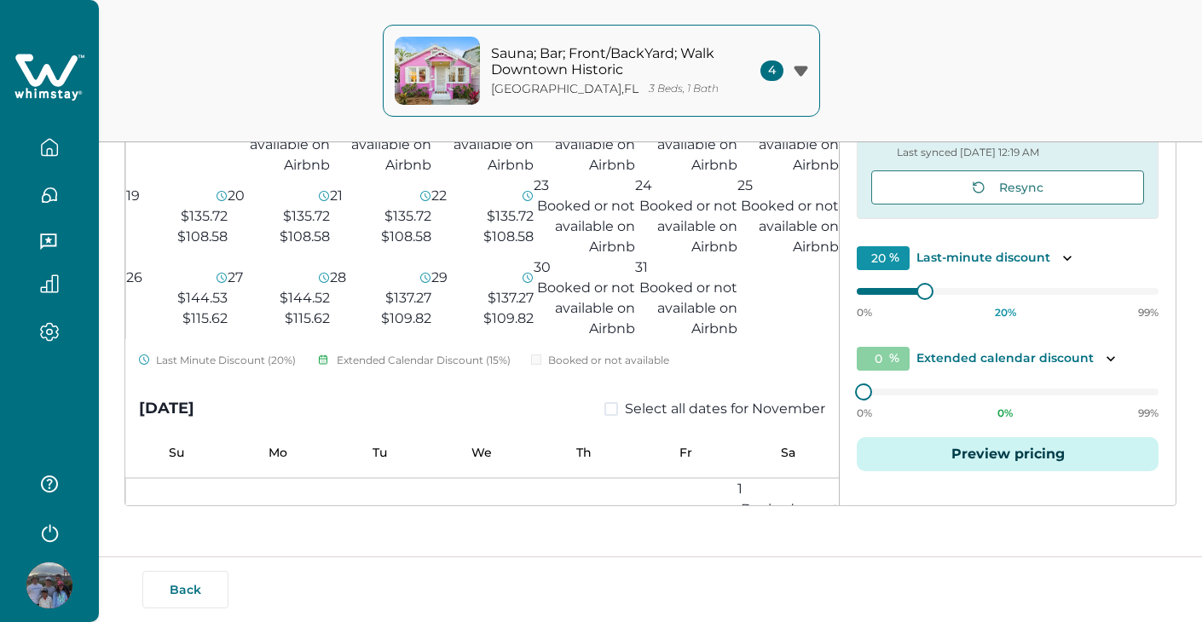
scroll to position [344, 0]
